Goal: Task Accomplishment & Management: Complete application form

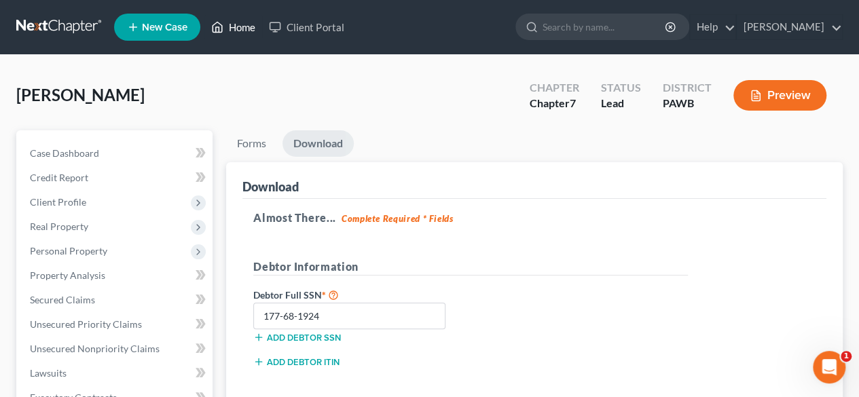
click at [230, 25] on link "Home" at bounding box center [233, 27] width 58 height 24
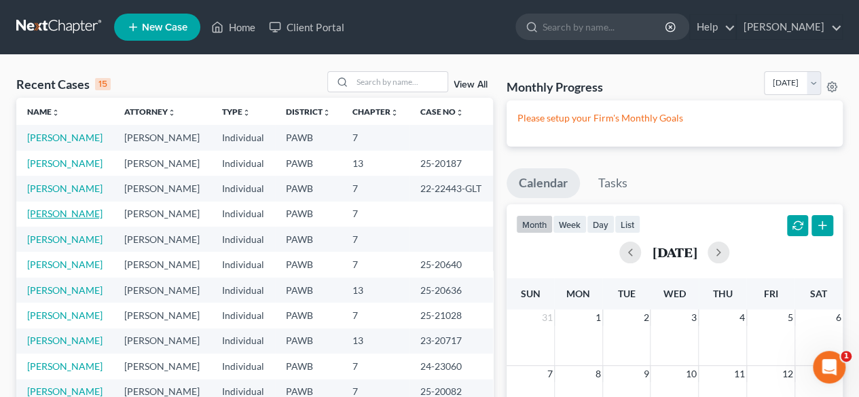
click at [53, 219] on link "[PERSON_NAME]" at bounding box center [64, 214] width 75 height 12
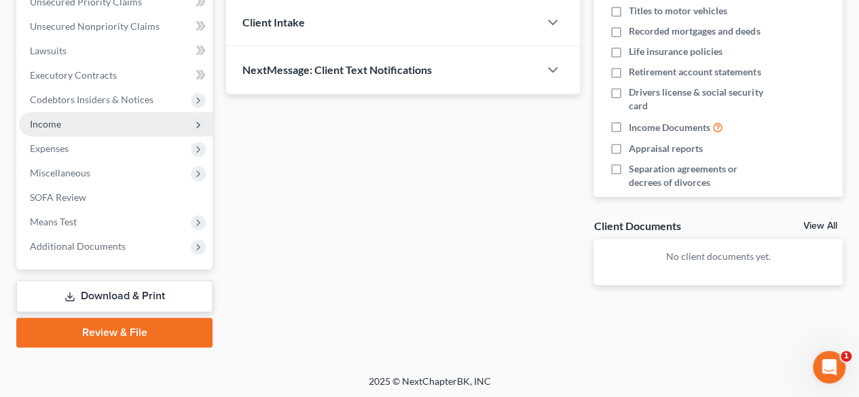
scroll to position [255, 0]
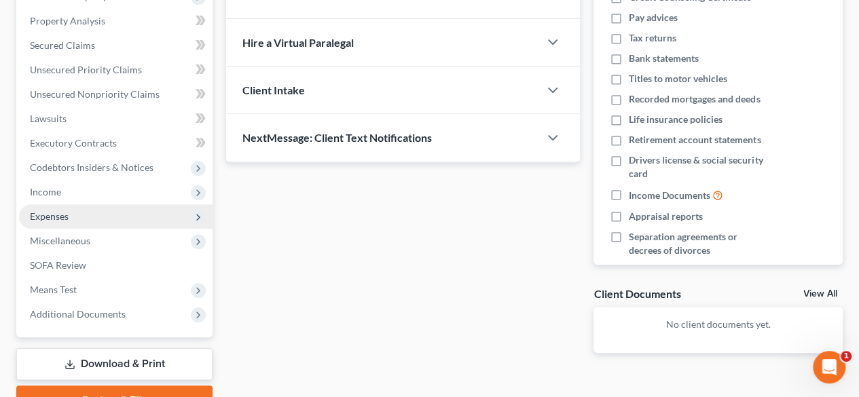
click at [45, 217] on span "Expenses" at bounding box center [49, 216] width 39 height 12
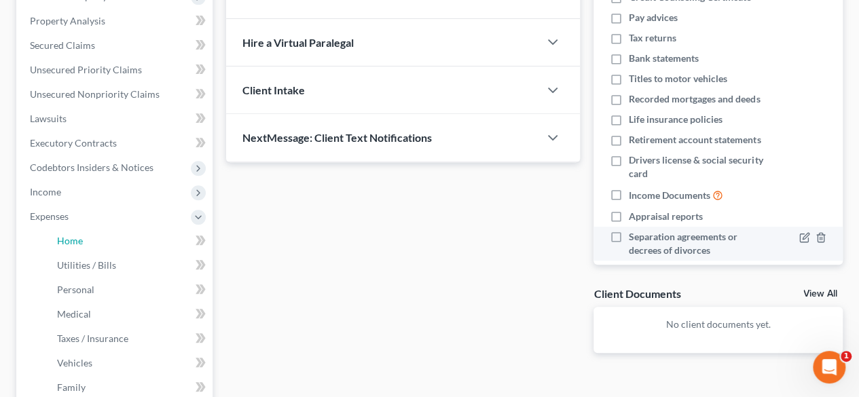
click at [72, 242] on span "Home" at bounding box center [70, 241] width 26 height 12
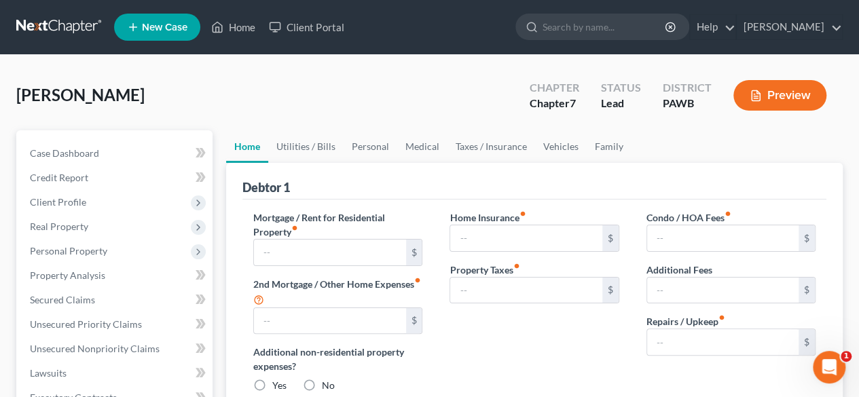
type input "0.00"
radio input "true"
type input "100.00"
type input "125.00"
type input "0.00"
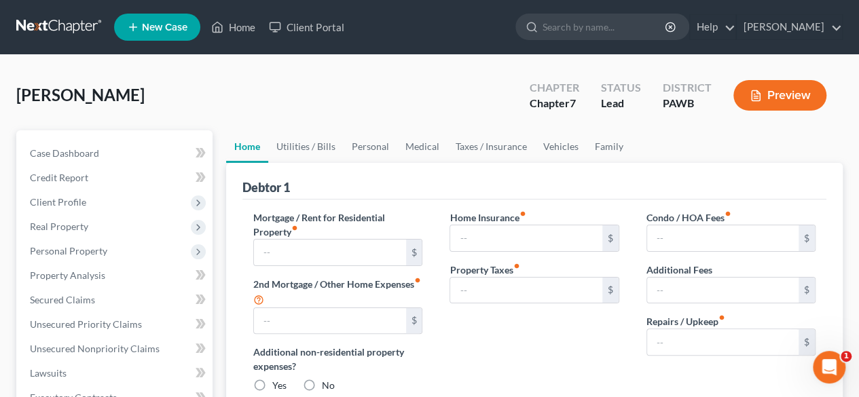
type input "0.00"
type input "150.00"
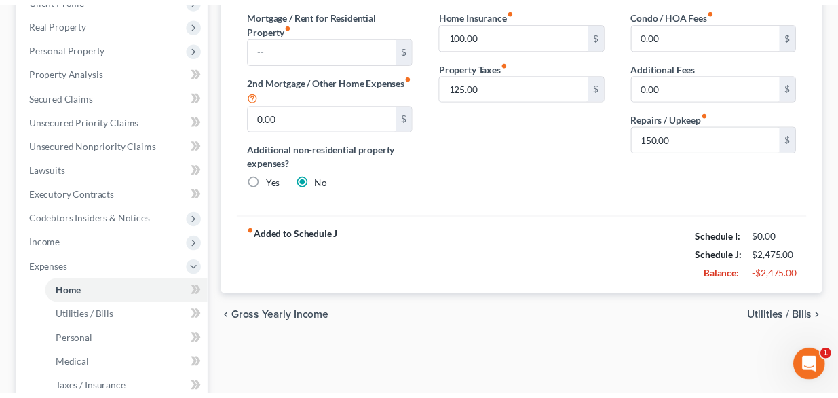
scroll to position [339, 0]
